Goal: Participate in discussion: Engage in conversation with other users on a specific topic

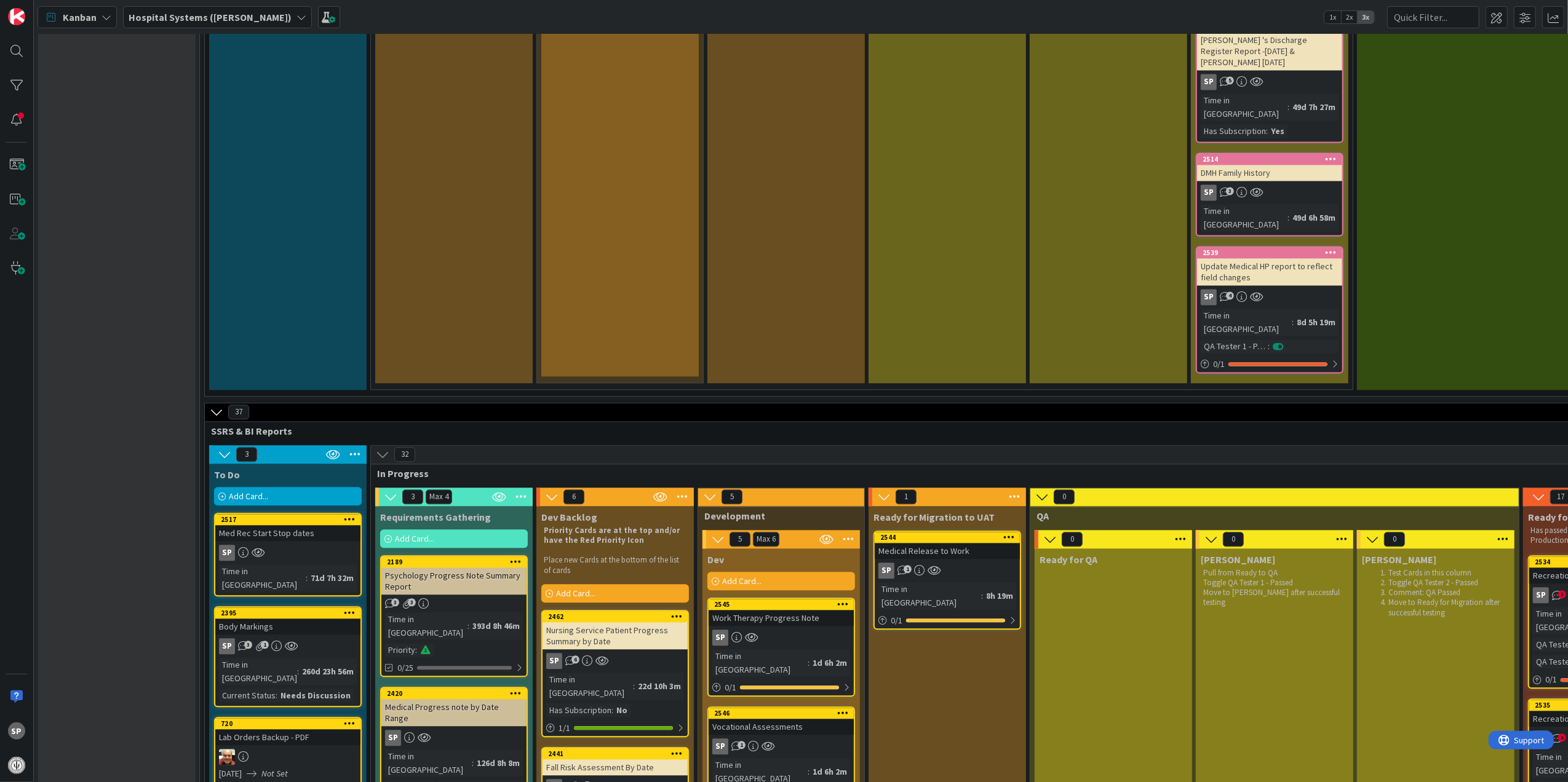
scroll to position [2541, 0]
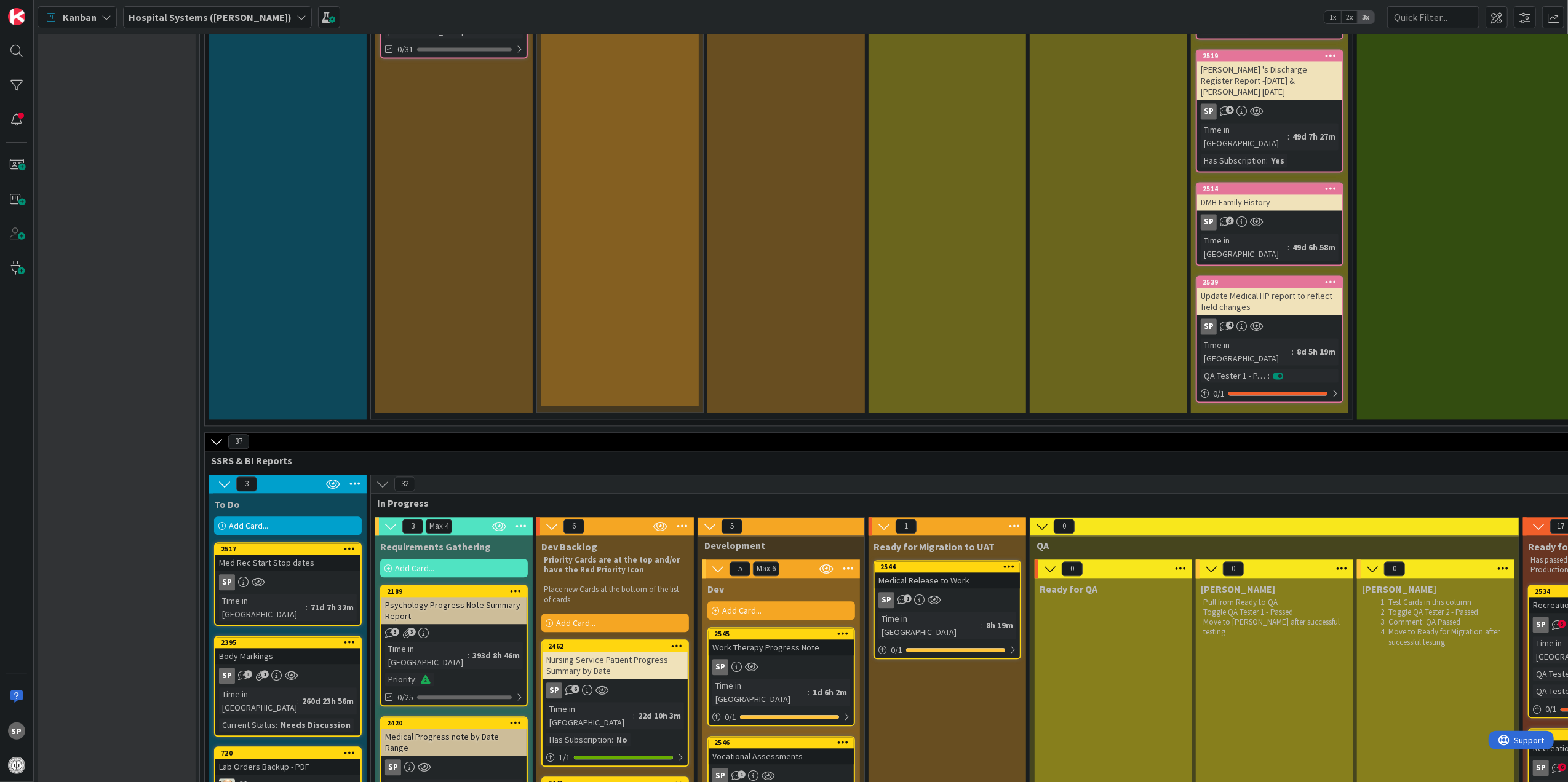
click at [975, 572] on div "Medical Release to Work" at bounding box center [947, 580] width 145 height 16
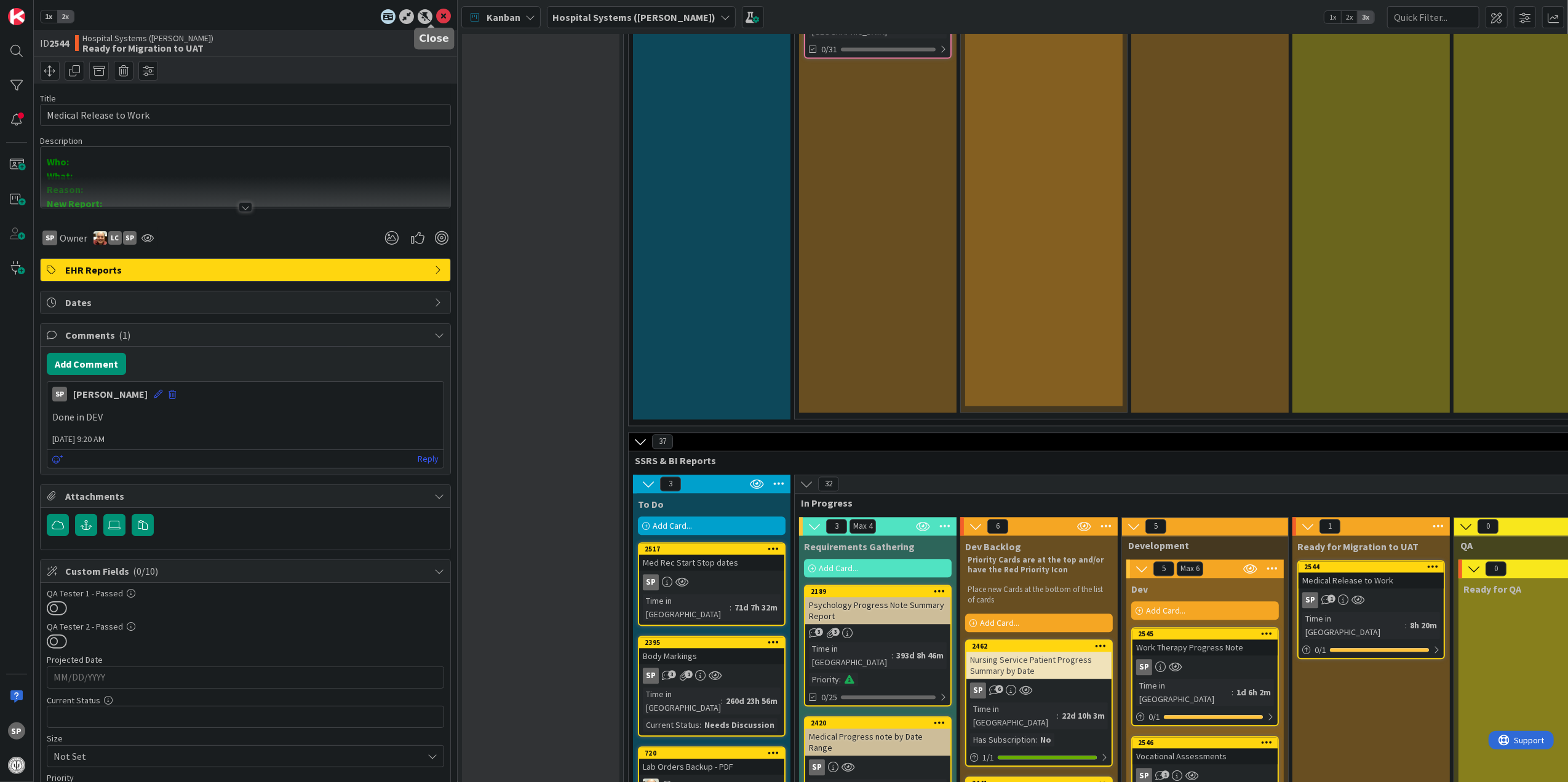
click at [436, 18] on icon at bounding box center [443, 16] width 14 height 14
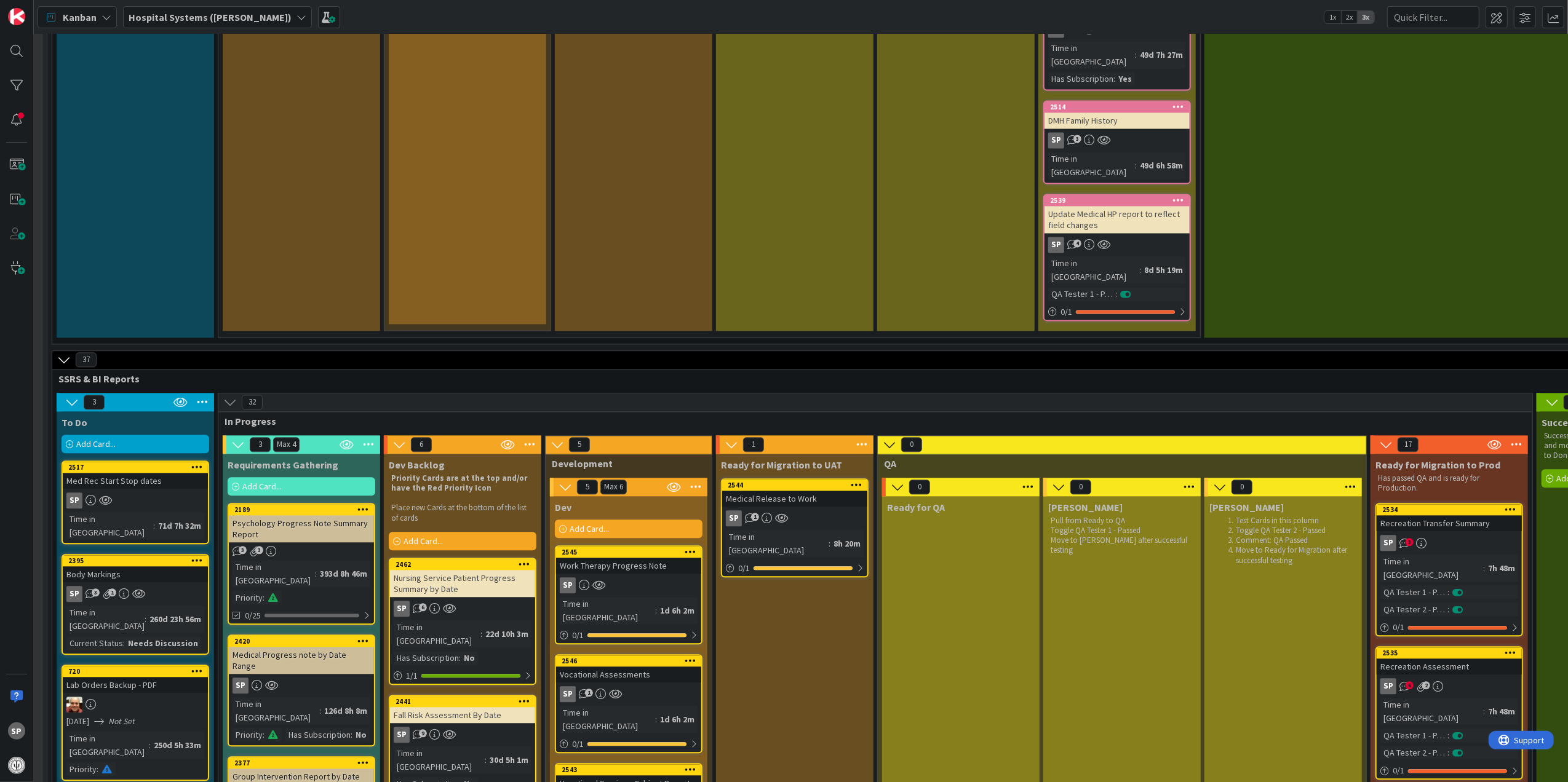
scroll to position [2623, 146]
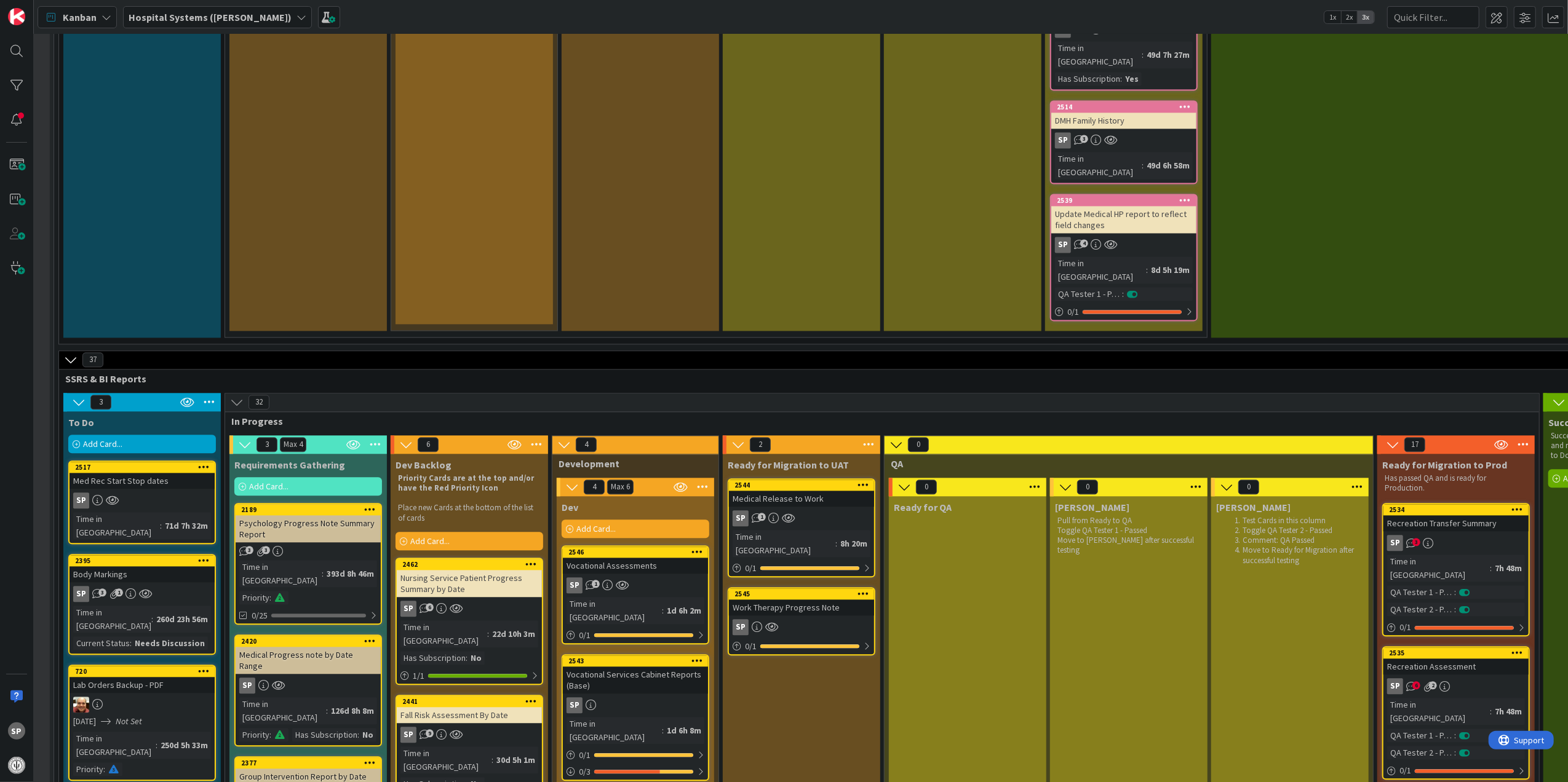
click at [821, 599] on div "Work Therapy Progress Note" at bounding box center [801, 607] width 145 height 16
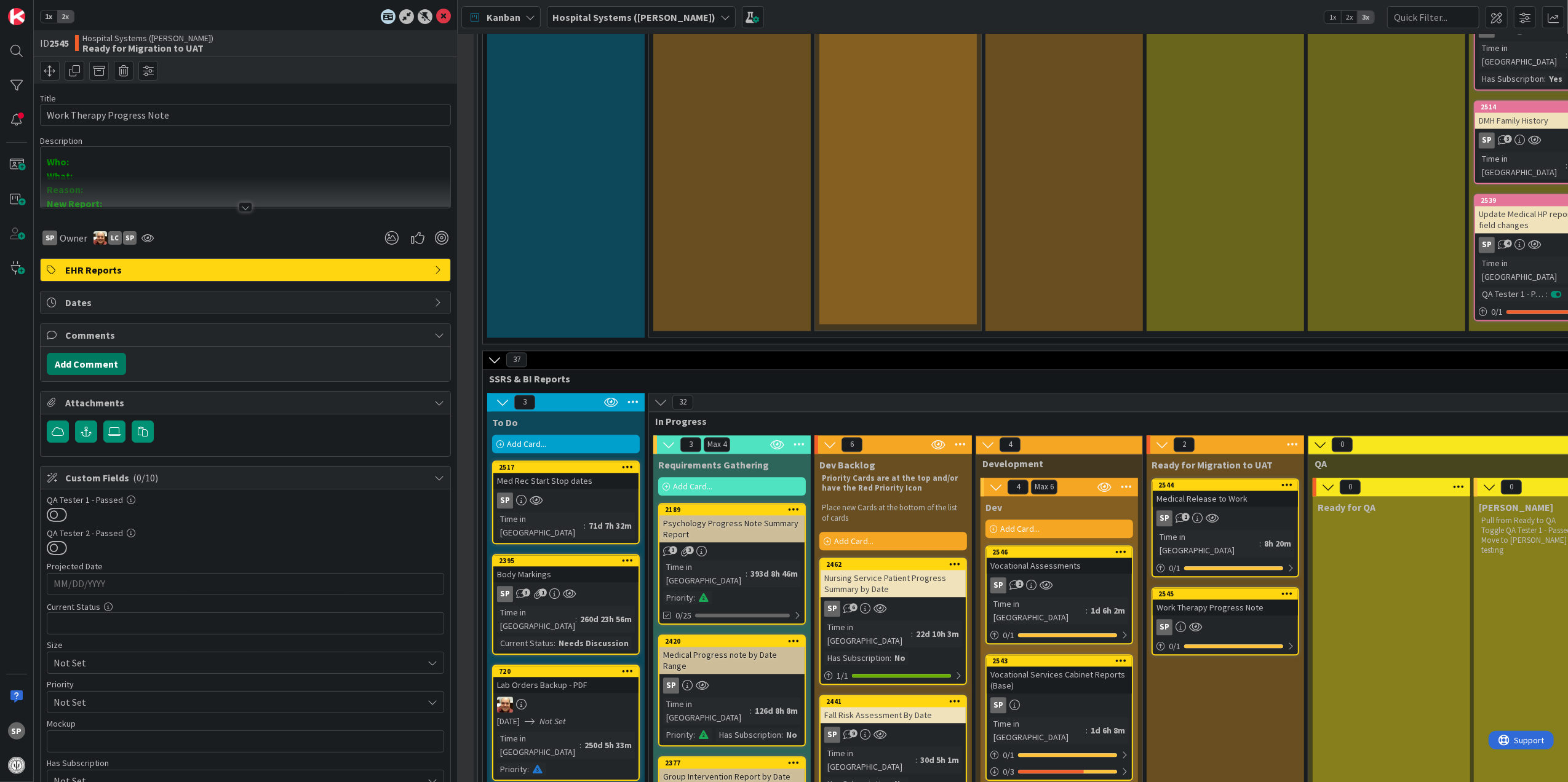
click at [107, 367] on button "Add Comment" at bounding box center [87, 364] width 79 height 22
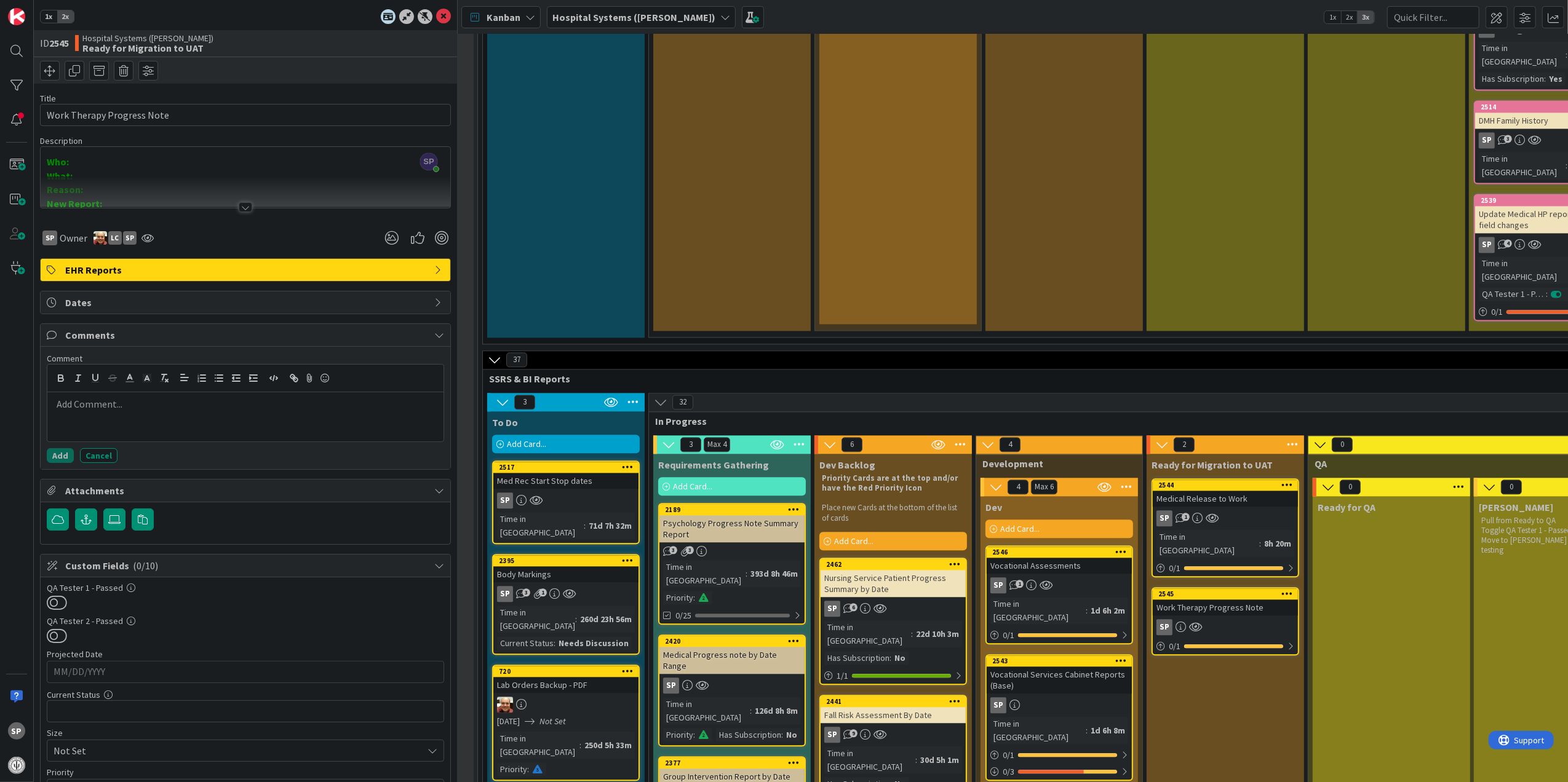
click at [158, 405] on p at bounding box center [244, 404] width 386 height 14
click at [63, 453] on button "Add" at bounding box center [61, 455] width 27 height 14
click at [436, 12] on icon at bounding box center [443, 16] width 14 height 14
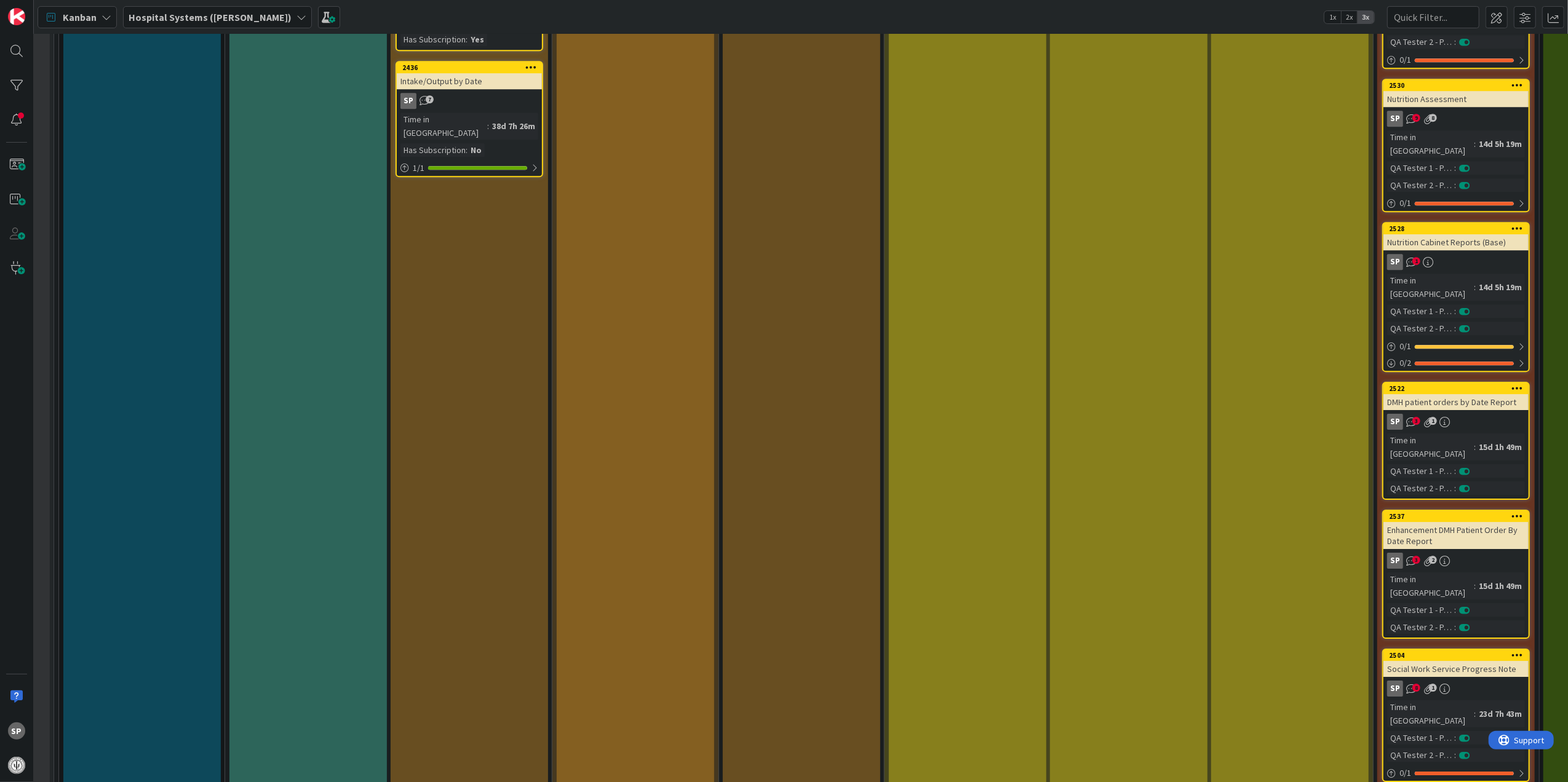
scroll to position [3201, 146]
